Goal: Transaction & Acquisition: Book appointment/travel/reservation

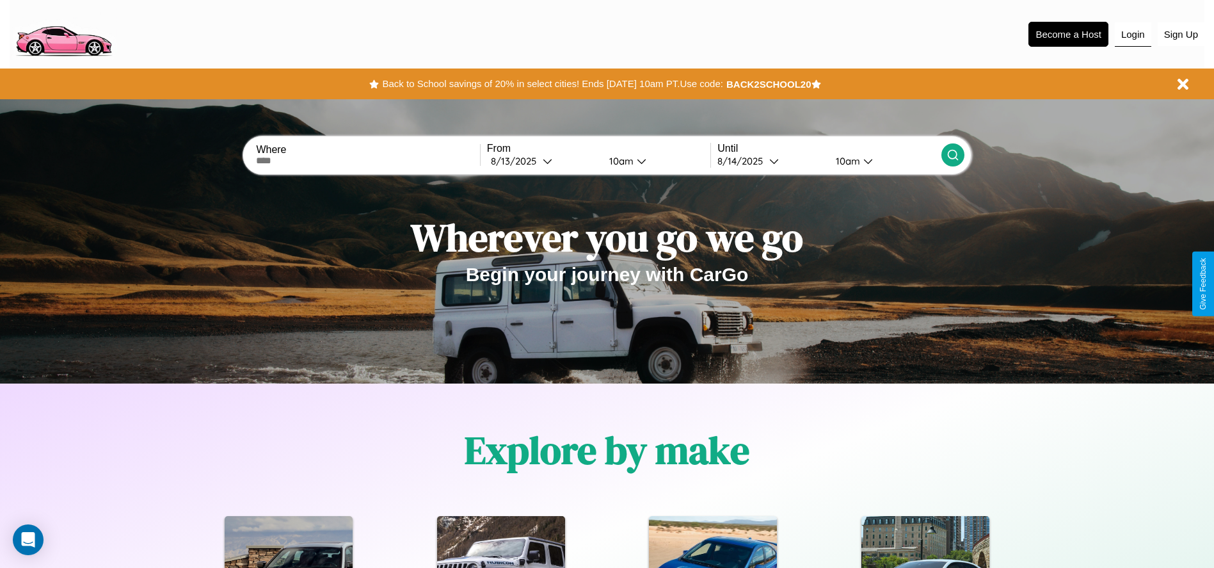
click at [1133, 34] on button "Login" at bounding box center [1133, 34] width 36 height 24
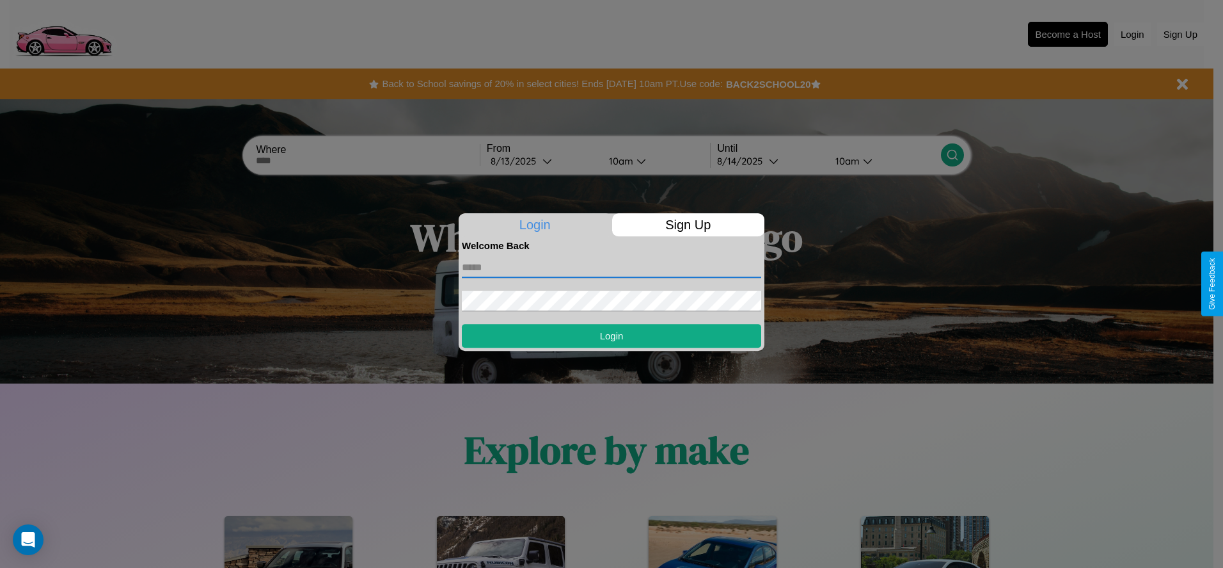
click at [612, 267] on input "text" at bounding box center [611, 267] width 299 height 20
type input "**********"
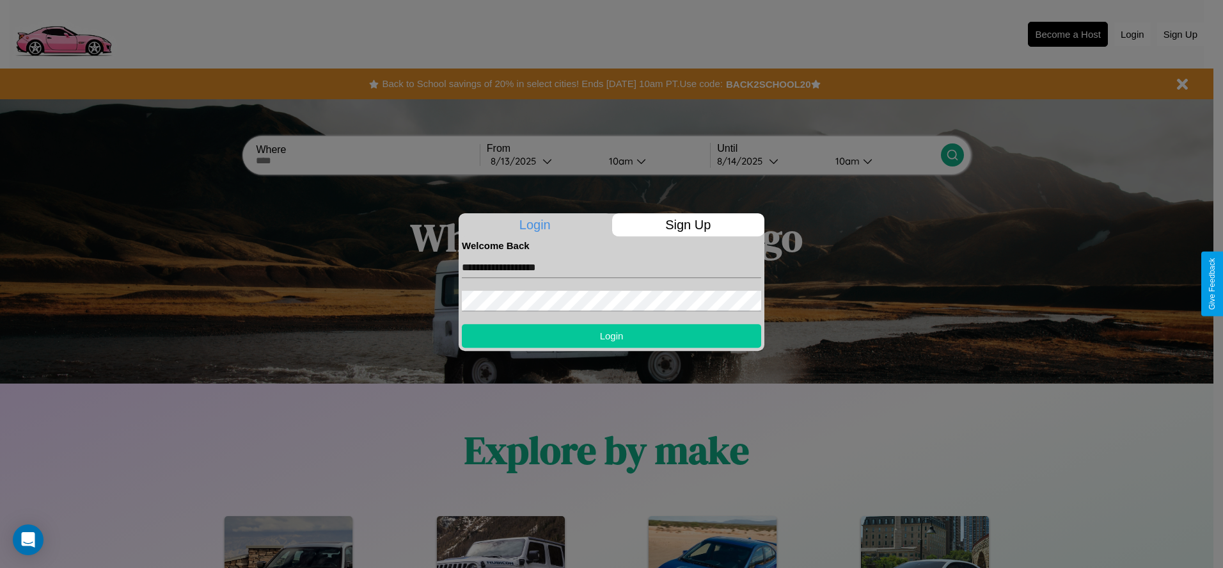
click at [612, 335] on button "Login" at bounding box center [611, 336] width 299 height 24
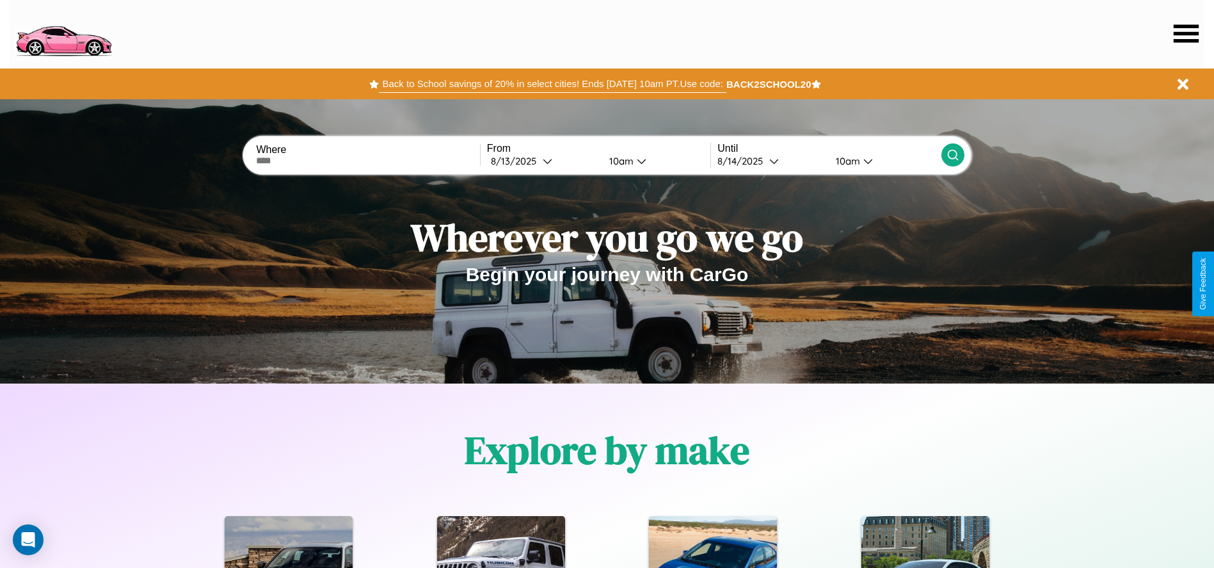
click at [552, 84] on button "Back to School savings of 20% in select cities! Ends [DATE] 10am PT. Use code:" at bounding box center [552, 84] width 347 height 18
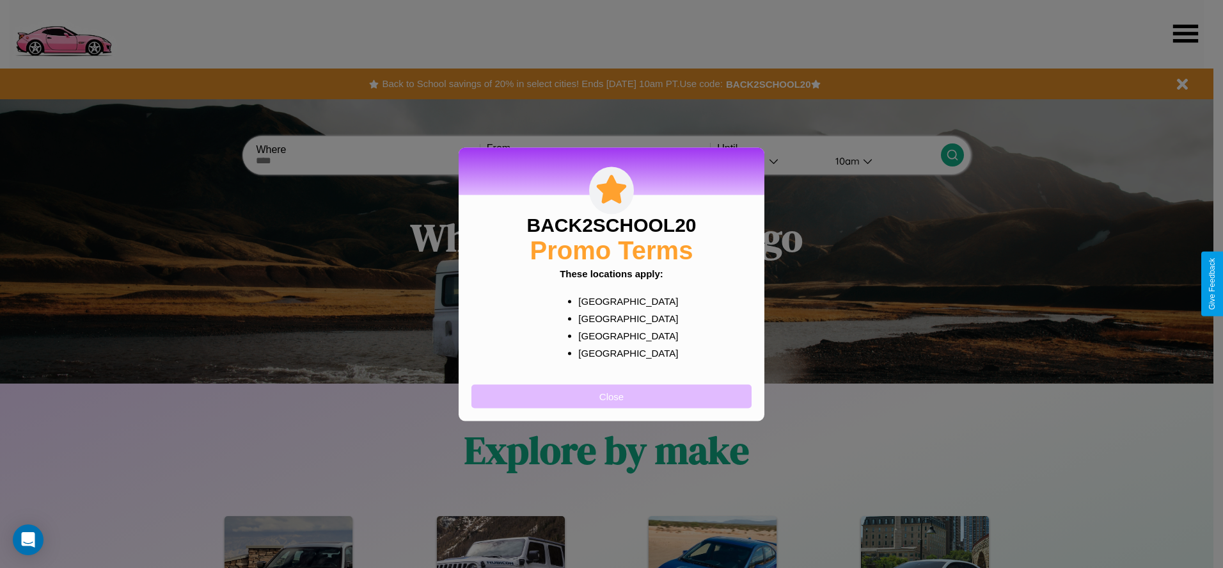
click at [612, 395] on button "Close" at bounding box center [612, 396] width 280 height 24
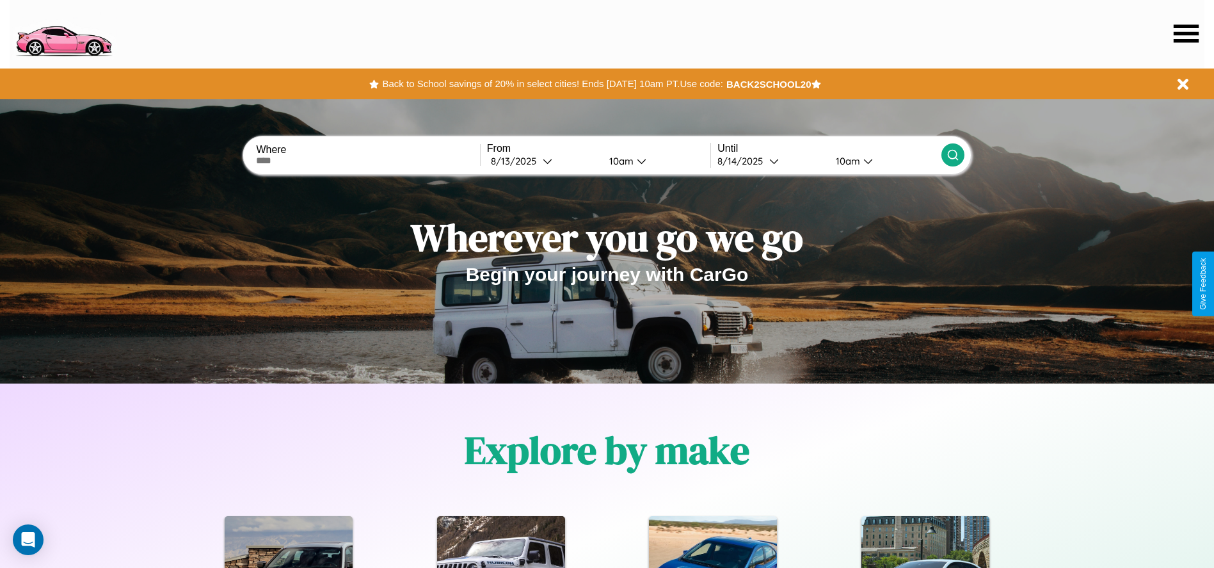
click at [368, 161] on input "text" at bounding box center [367, 160] width 223 height 10
type input "**********"
click at [543, 161] on icon at bounding box center [548, 161] width 10 height 10
select select "*"
select select "****"
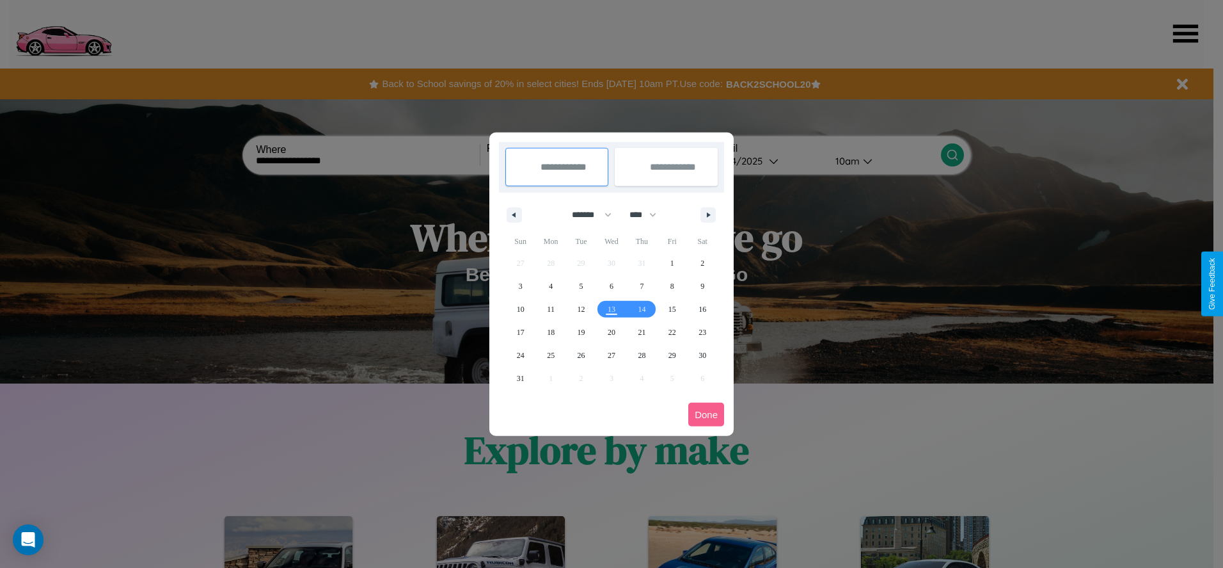
drag, startPoint x: 586, startPoint y: 214, endPoint x: 612, endPoint y: 257, distance: 49.4
click at [586, 214] on select "******* ******** ***** ***** *** **** **** ****** ********* ******* ******** **…" at bounding box center [589, 214] width 54 height 21
click at [642, 308] on span "14" at bounding box center [642, 309] width 8 height 23
type input "**********"
click at [520, 354] on span "24" at bounding box center [521, 355] width 8 height 23
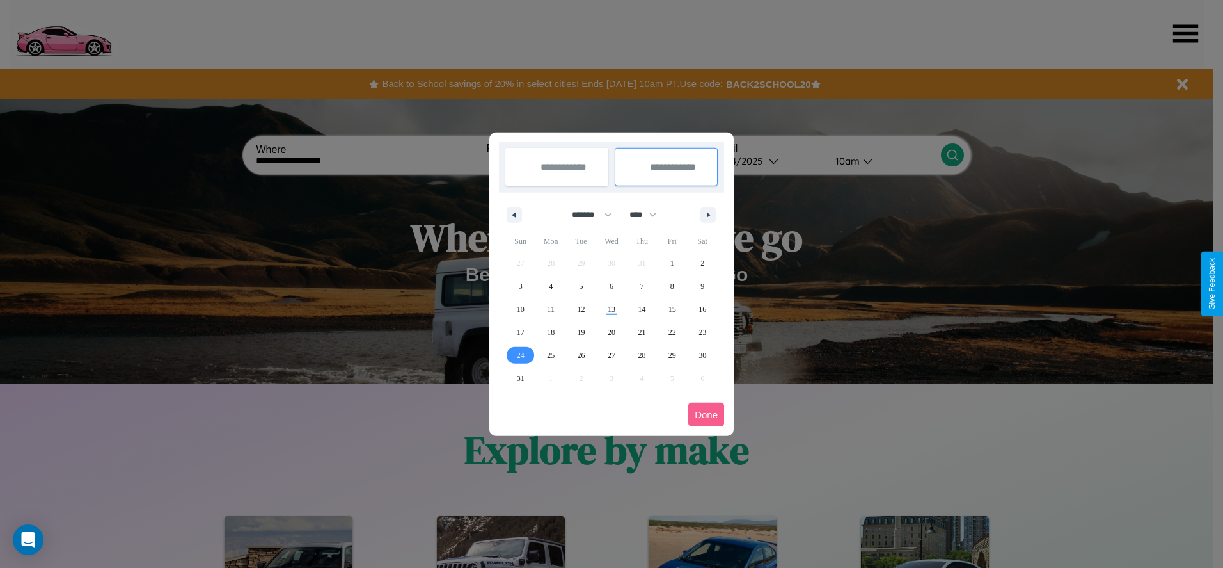
type input "**********"
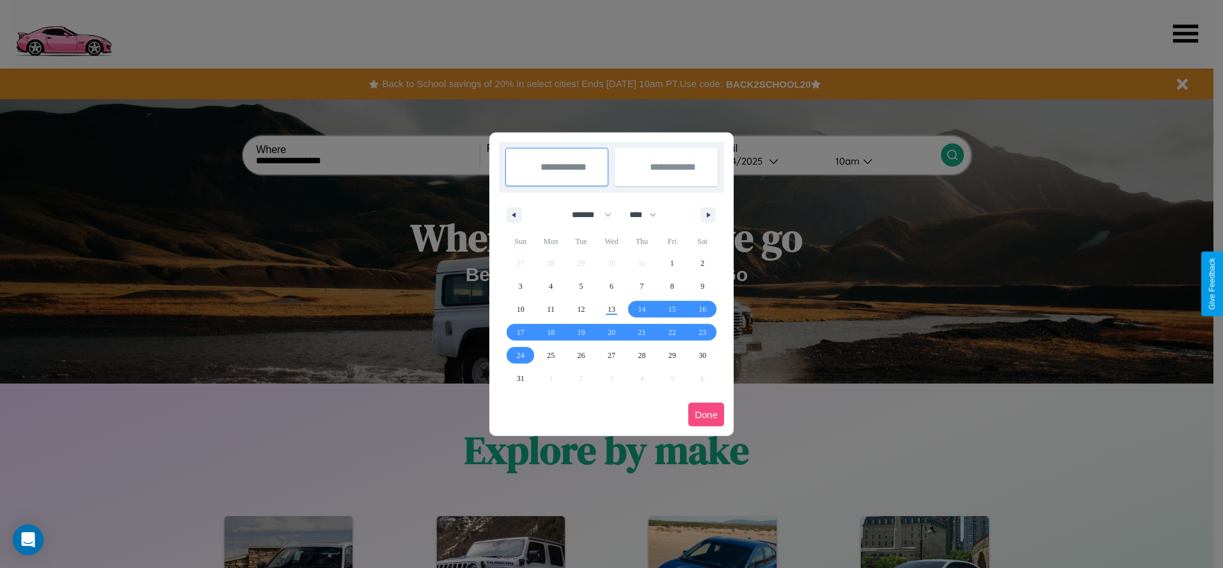
click at [706, 414] on button "Done" at bounding box center [707, 414] width 36 height 24
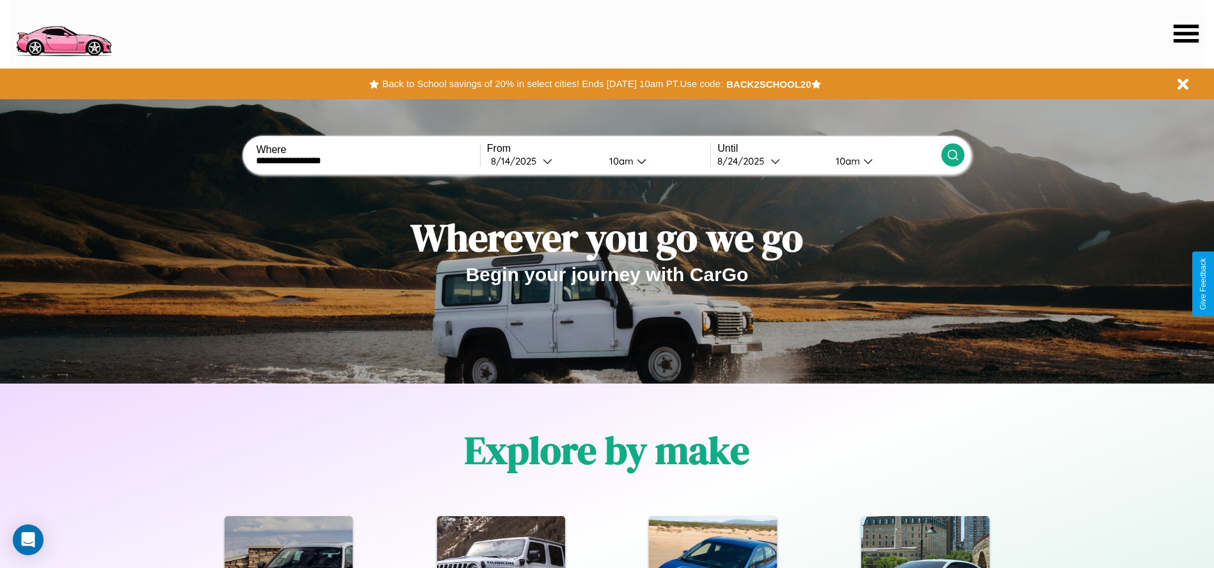
click at [952, 155] on icon at bounding box center [952, 154] width 13 height 13
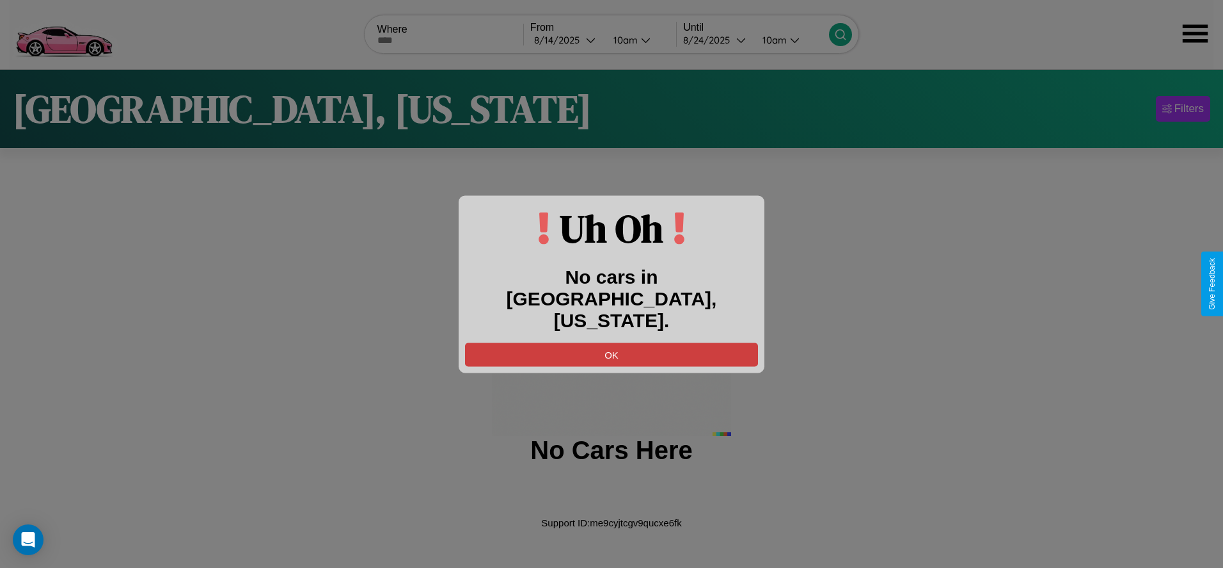
click at [612, 342] on button "OK" at bounding box center [611, 354] width 293 height 24
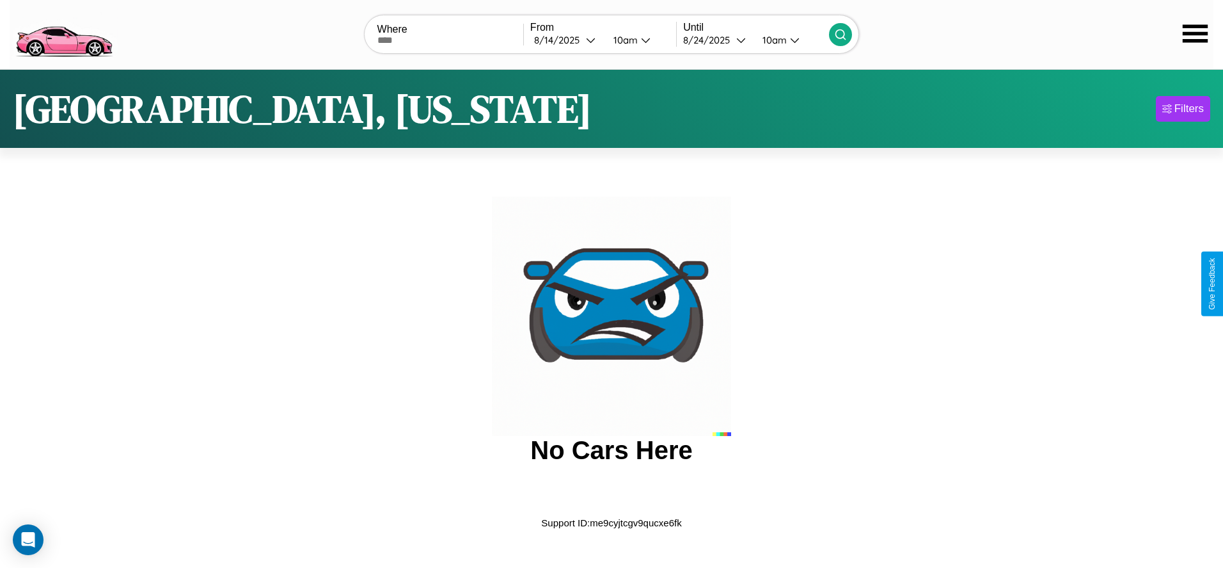
click at [63, 33] on img at bounding box center [64, 33] width 108 height 54
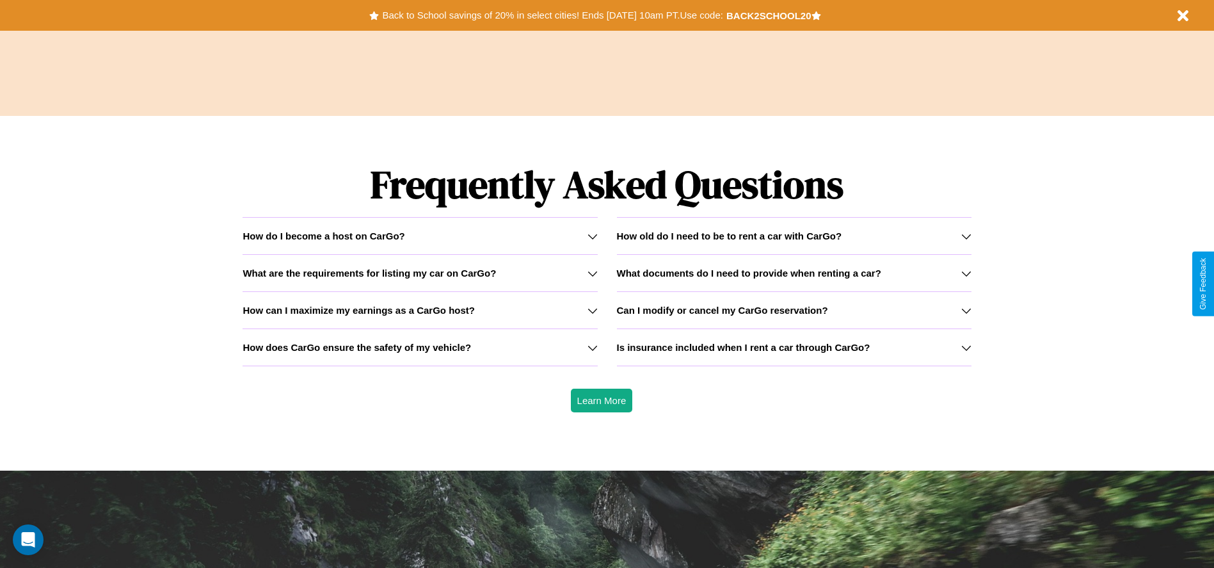
scroll to position [1836, 0]
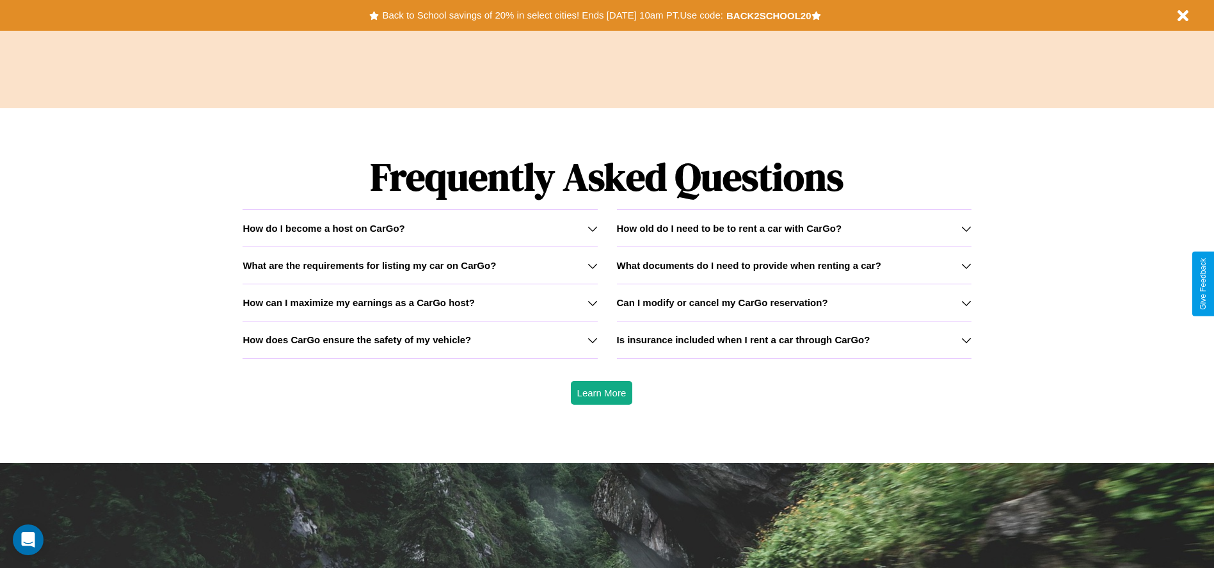
click at [592, 302] on icon at bounding box center [592, 303] width 10 height 10
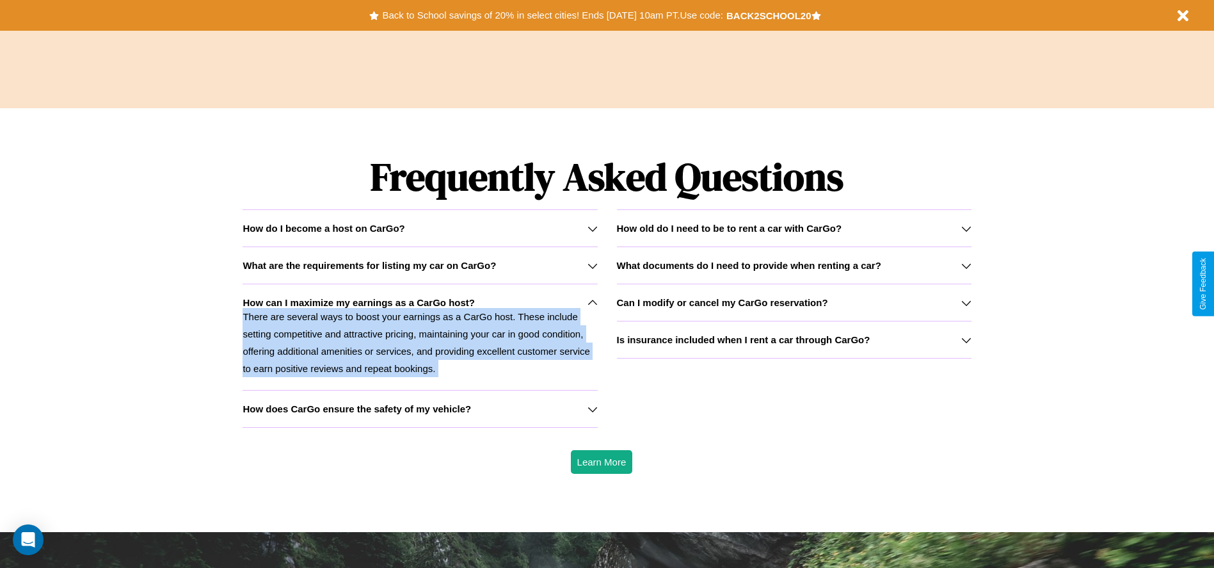
click at [420, 337] on p "There are several ways to boost your earnings as a CarGo host. These include se…" at bounding box center [420, 342] width 354 height 69
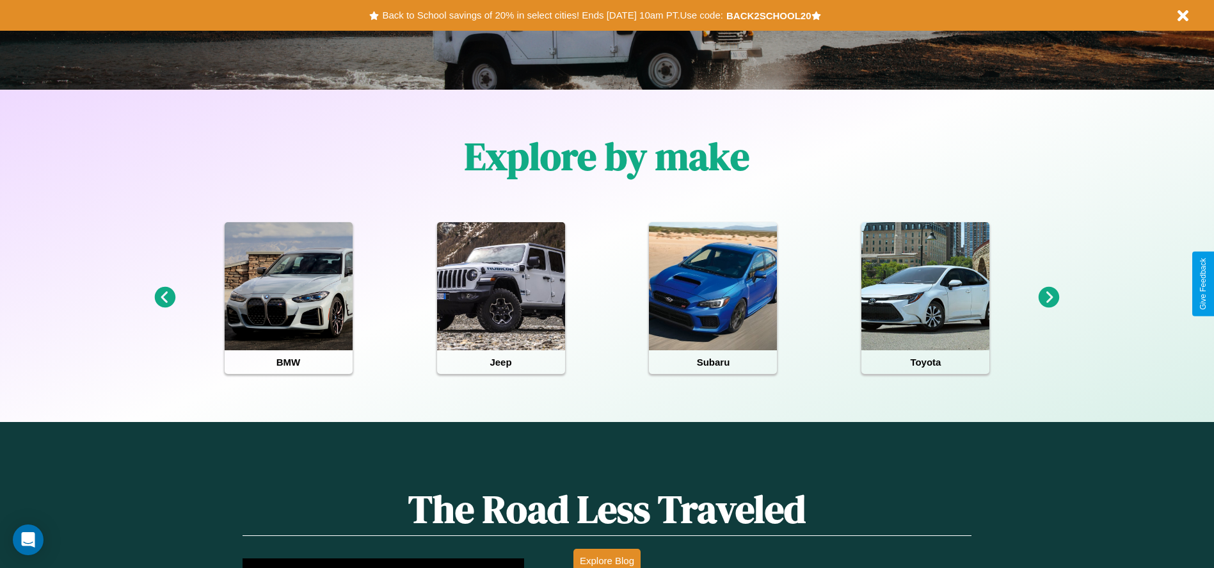
scroll to position [266, 0]
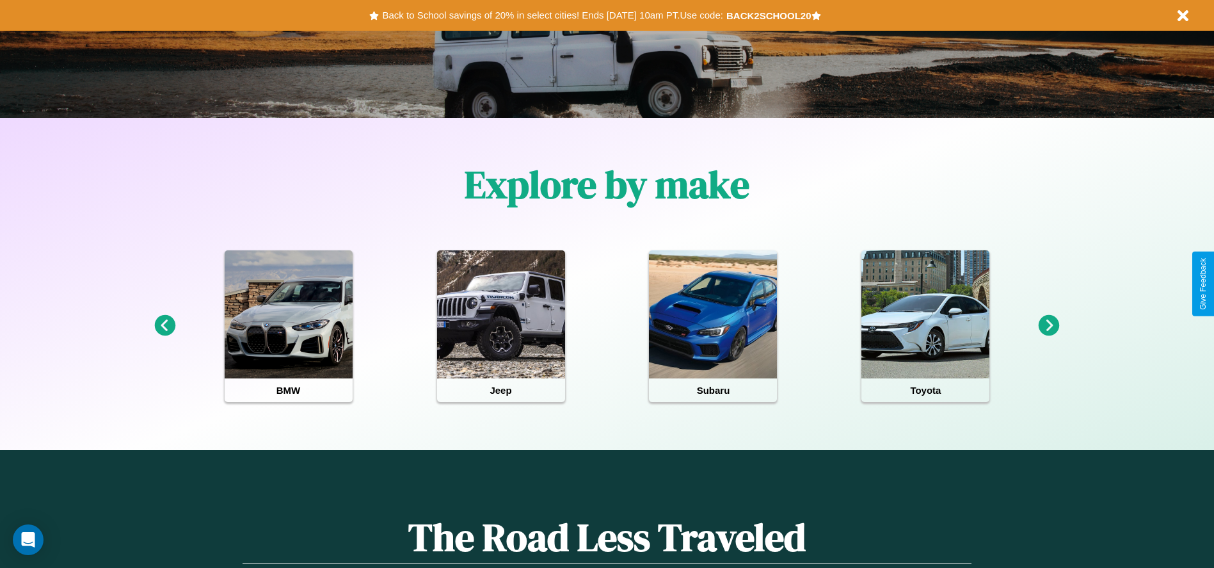
click at [1049, 326] on icon at bounding box center [1049, 325] width 21 height 21
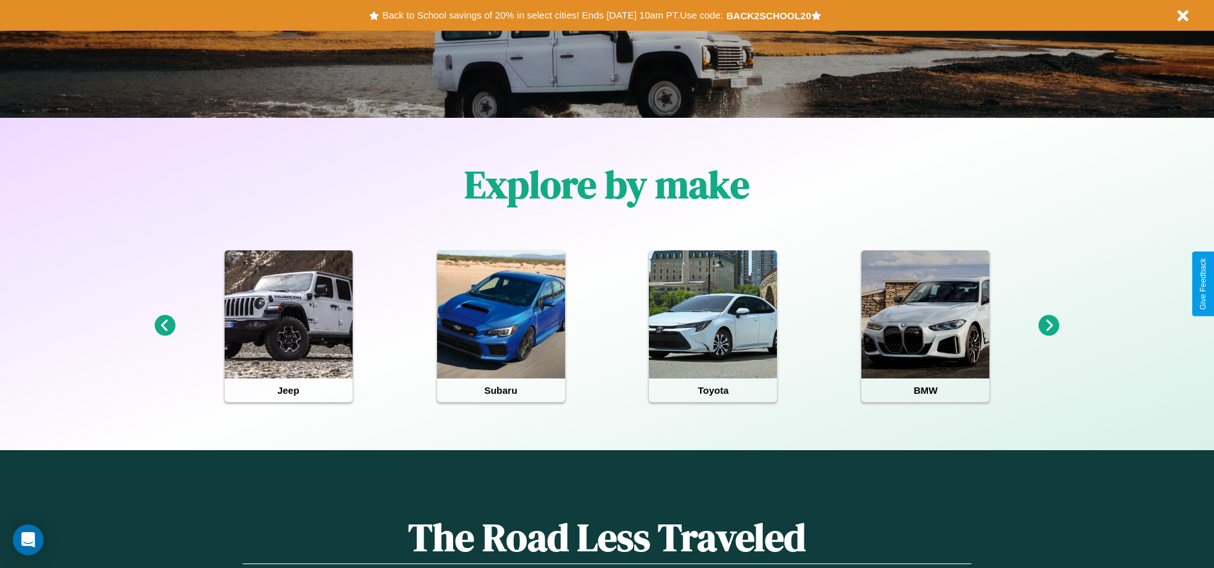
click at [1049, 326] on icon at bounding box center [1049, 325] width 21 height 21
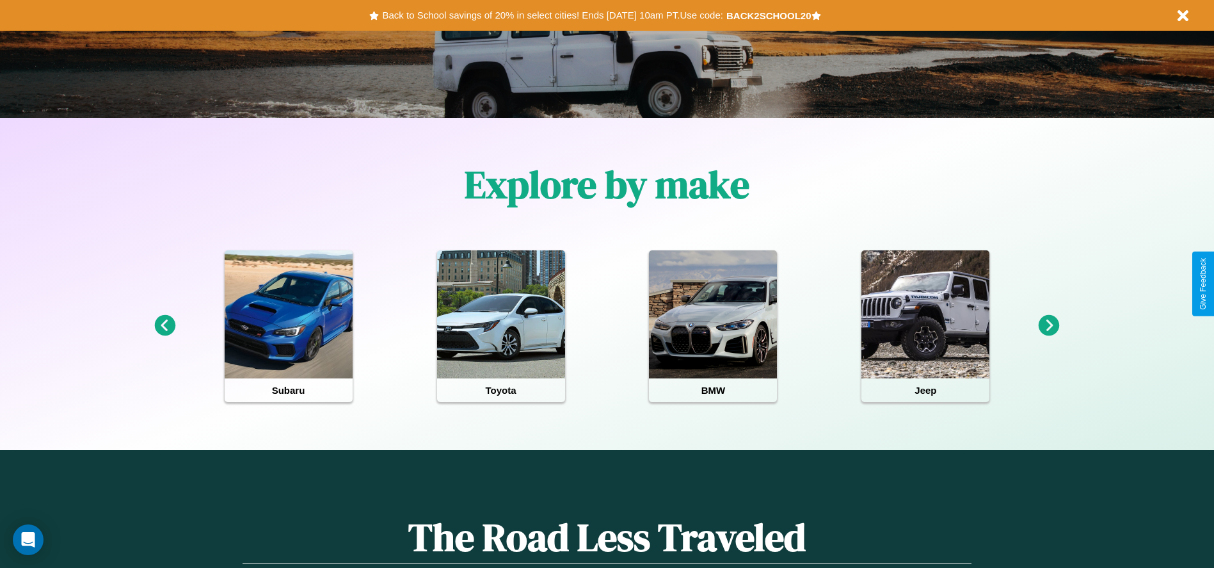
click at [1049, 326] on icon at bounding box center [1049, 325] width 21 height 21
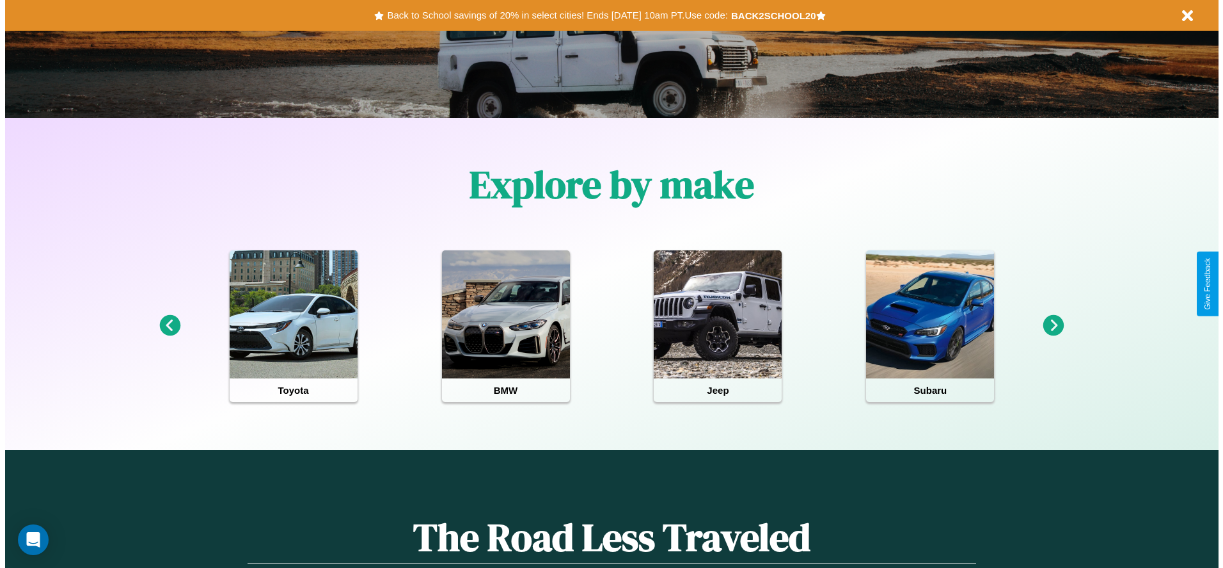
scroll to position [0, 0]
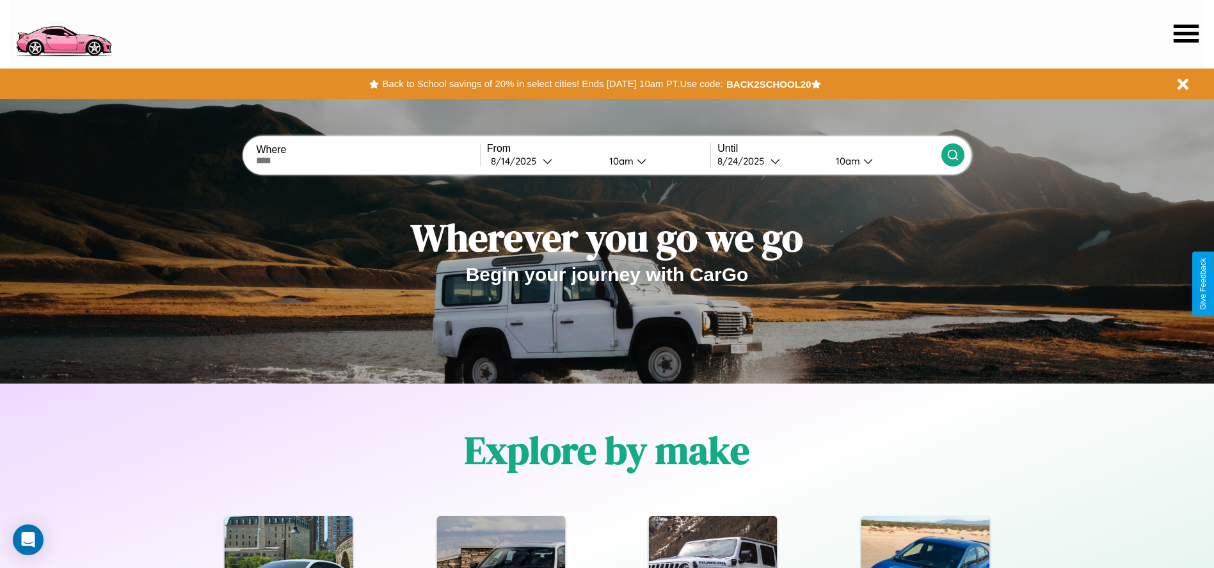
click at [1186, 33] on icon at bounding box center [1186, 33] width 25 height 18
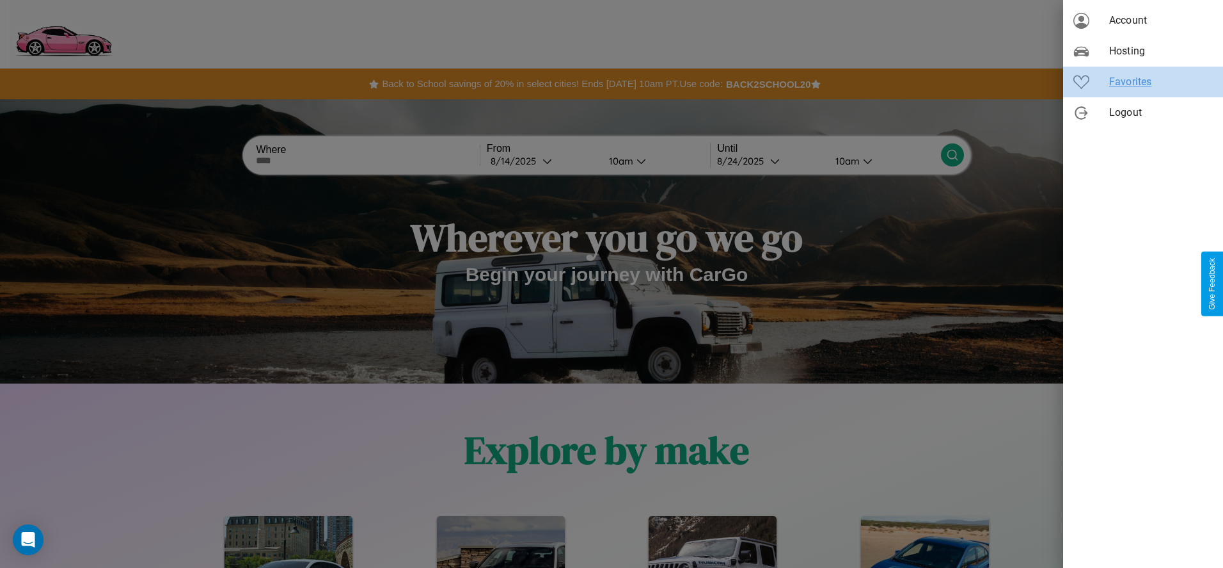
click at [1143, 82] on span "Favorites" at bounding box center [1162, 81] width 104 height 15
